Goal: Task Accomplishment & Management: Manage account settings

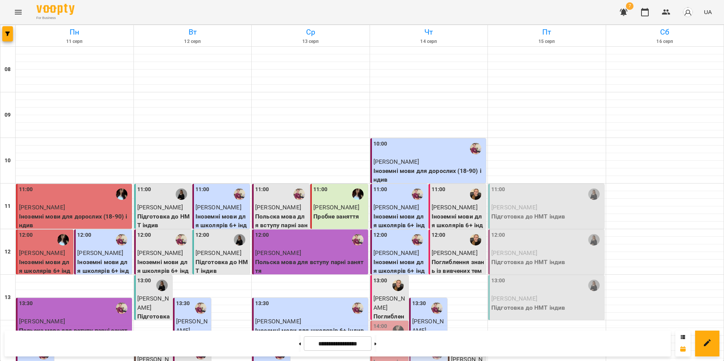
scroll to position [228, 0]
click at [394, 341] on span "[PERSON_NAME]" at bounding box center [389, 349] width 32 height 16
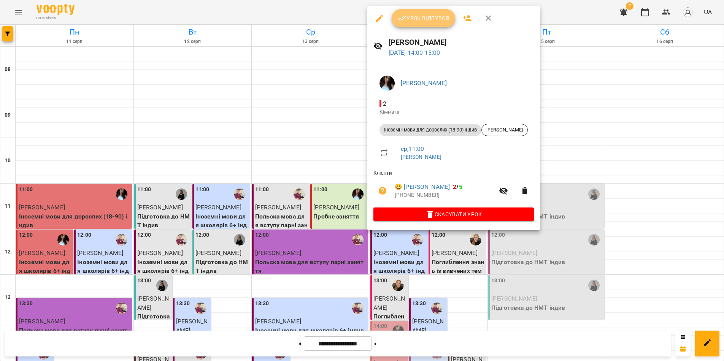
click at [418, 16] on span "Урок відбувся" at bounding box center [424, 18] width 52 height 9
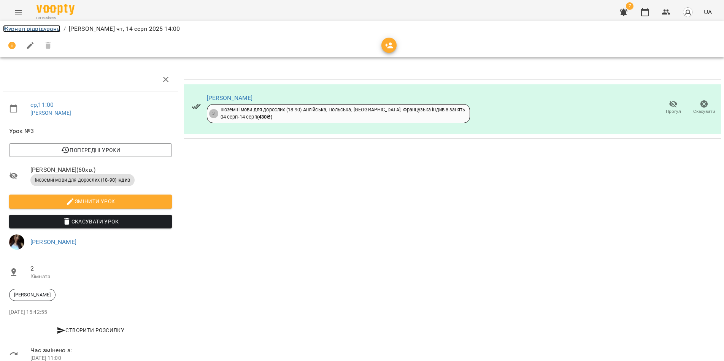
click at [29, 27] on link "Журнал відвідувань" at bounding box center [31, 28] width 57 height 7
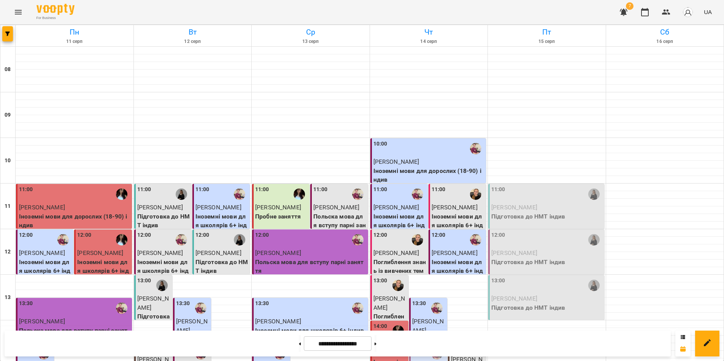
scroll to position [190, 0]
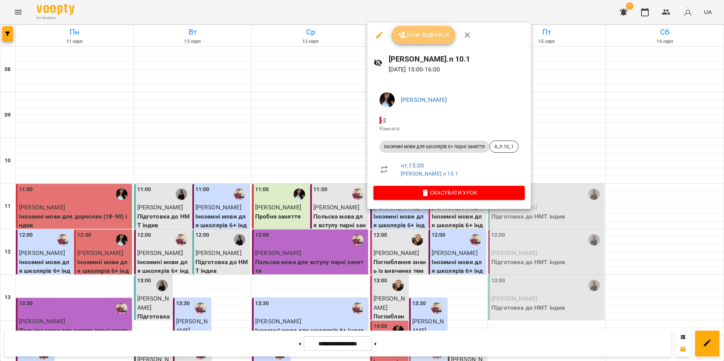
click at [420, 38] on span "Урок відбувся" at bounding box center [424, 34] width 52 height 9
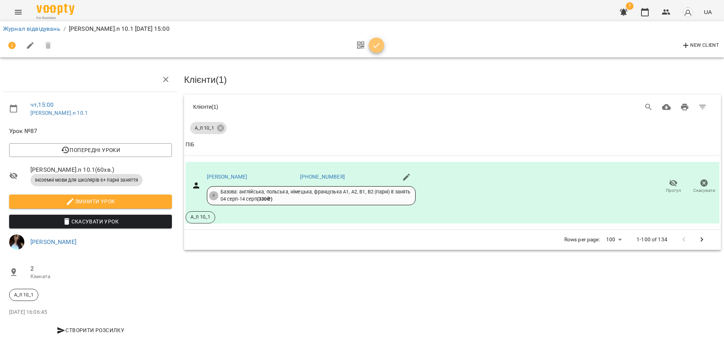
click at [378, 50] on button "button" at bounding box center [376, 45] width 15 height 15
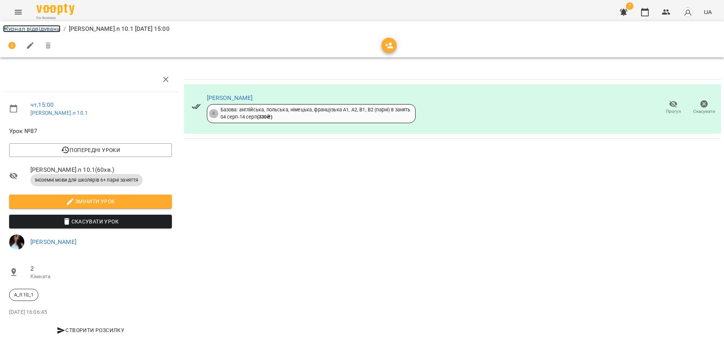
click at [14, 30] on link "Журнал відвідувань" at bounding box center [31, 28] width 57 height 7
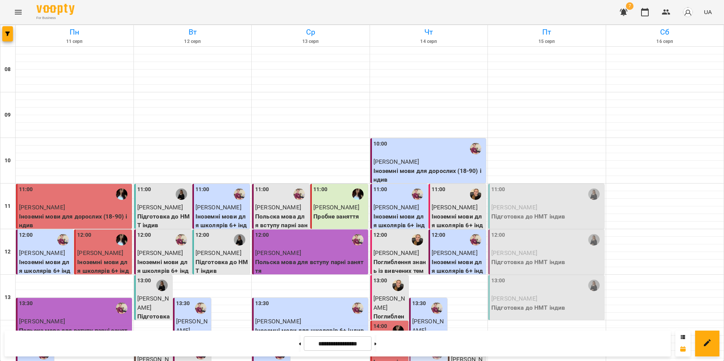
scroll to position [228, 0]
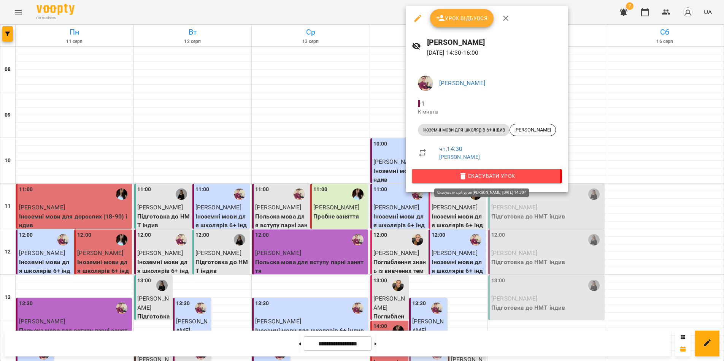
click at [476, 176] on span "Скасувати Урок" at bounding box center [487, 175] width 138 height 9
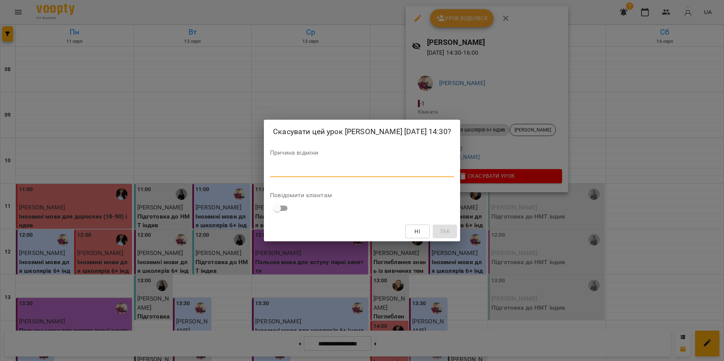
click at [371, 172] on textarea at bounding box center [362, 170] width 184 height 7
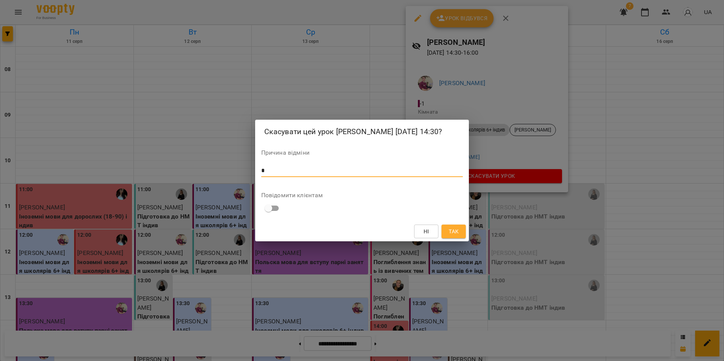
type textarea "*"
click at [452, 233] on span "Так" at bounding box center [454, 231] width 10 height 9
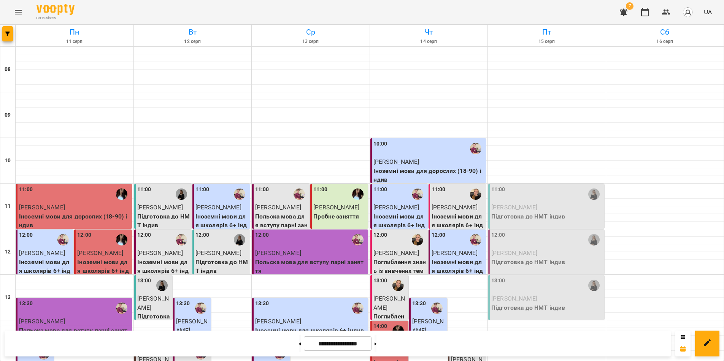
scroll to position [266, 0]
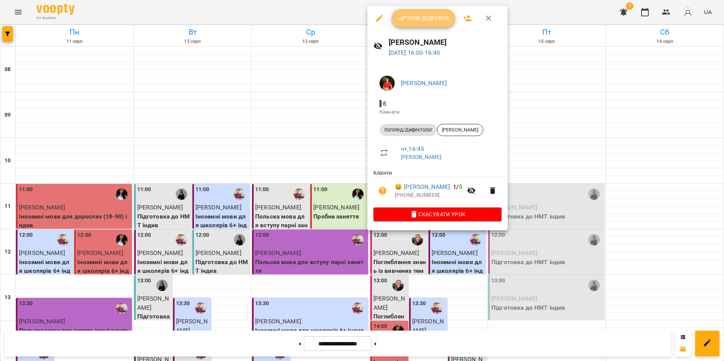
click at [419, 20] on span "Урок відбувся" at bounding box center [424, 18] width 52 height 9
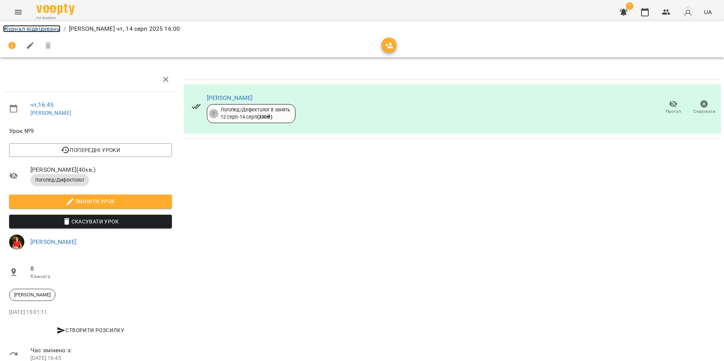
click at [31, 30] on link "Журнал відвідувань" at bounding box center [31, 28] width 57 height 7
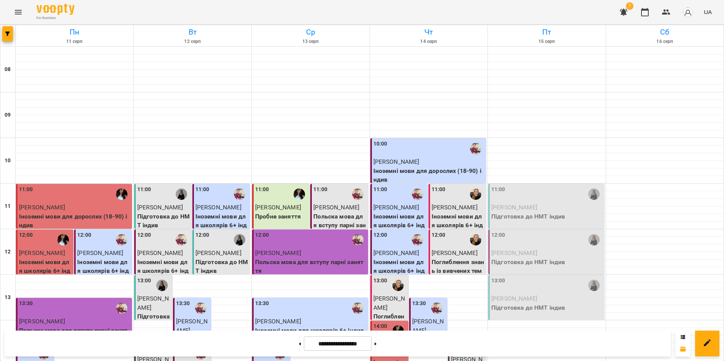
scroll to position [313, 0]
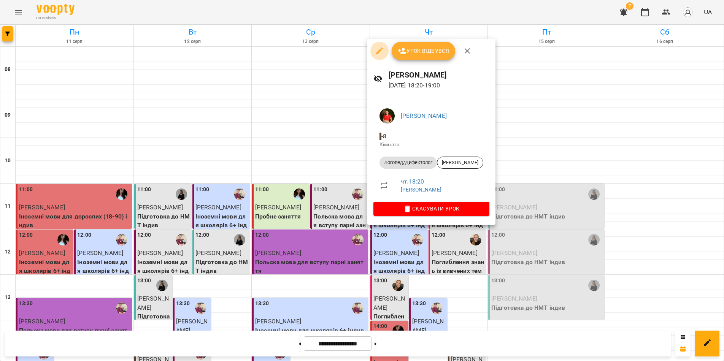
click at [379, 51] on icon "button" at bounding box center [379, 51] width 7 height 7
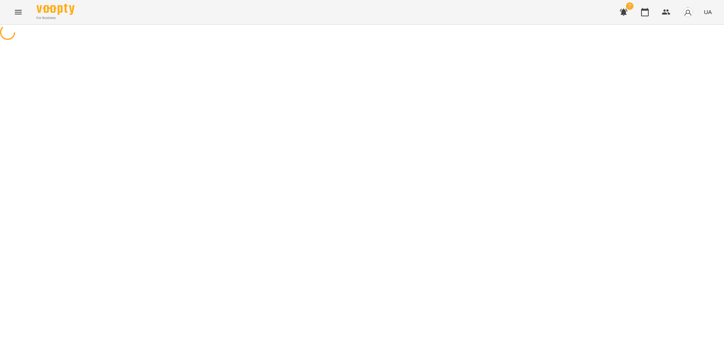
select select "**********"
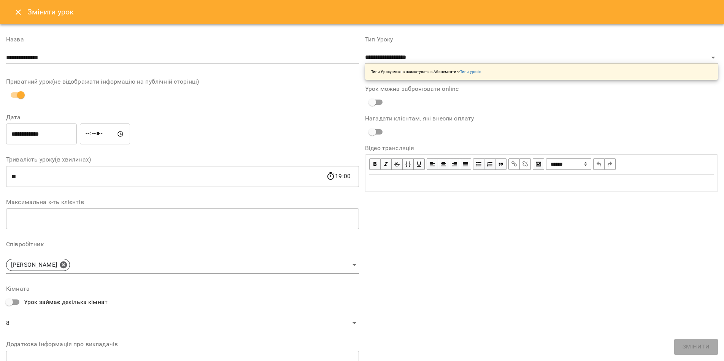
click at [95, 133] on input "*****" at bounding box center [105, 134] width 50 height 21
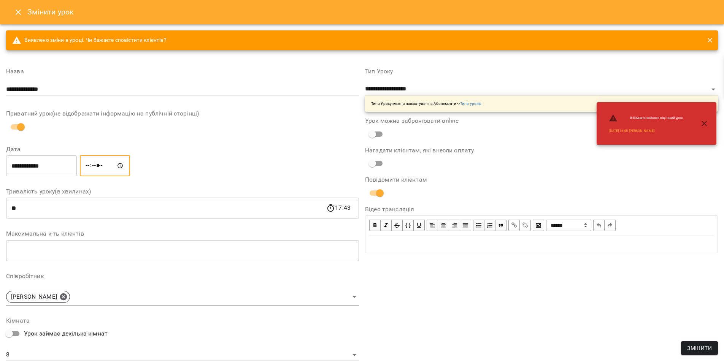
type input "*****"
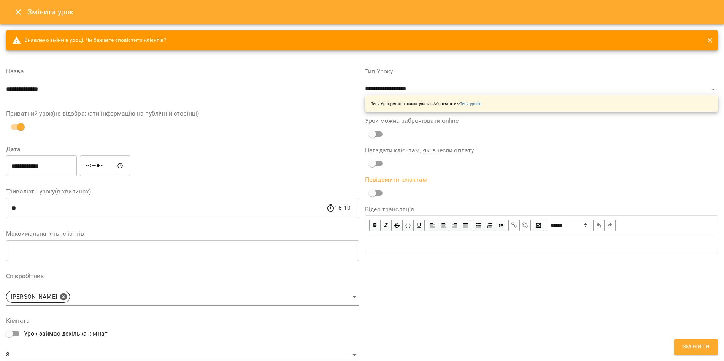
drag, startPoint x: 687, startPoint y: 347, endPoint x: 673, endPoint y: 341, distance: 15.3
click at [685, 346] on span "Змінити" at bounding box center [695, 347] width 27 height 10
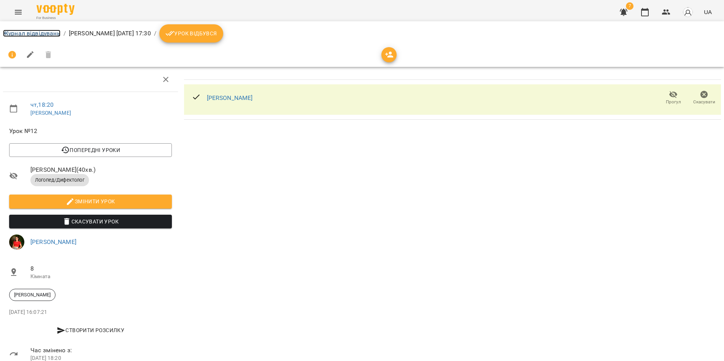
click at [19, 34] on link "Журнал відвідувань" at bounding box center [31, 33] width 57 height 7
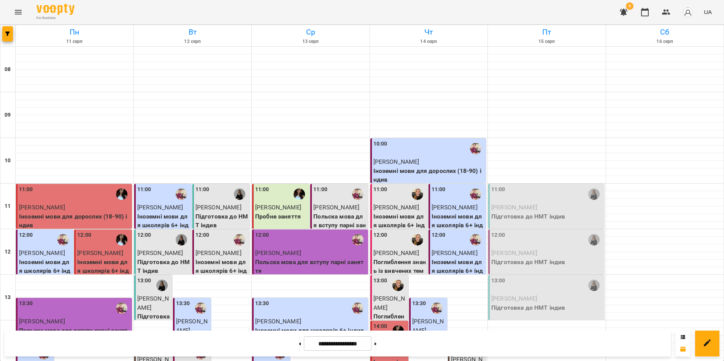
scroll to position [266, 0]
